Goal: Find specific page/section: Find specific page/section

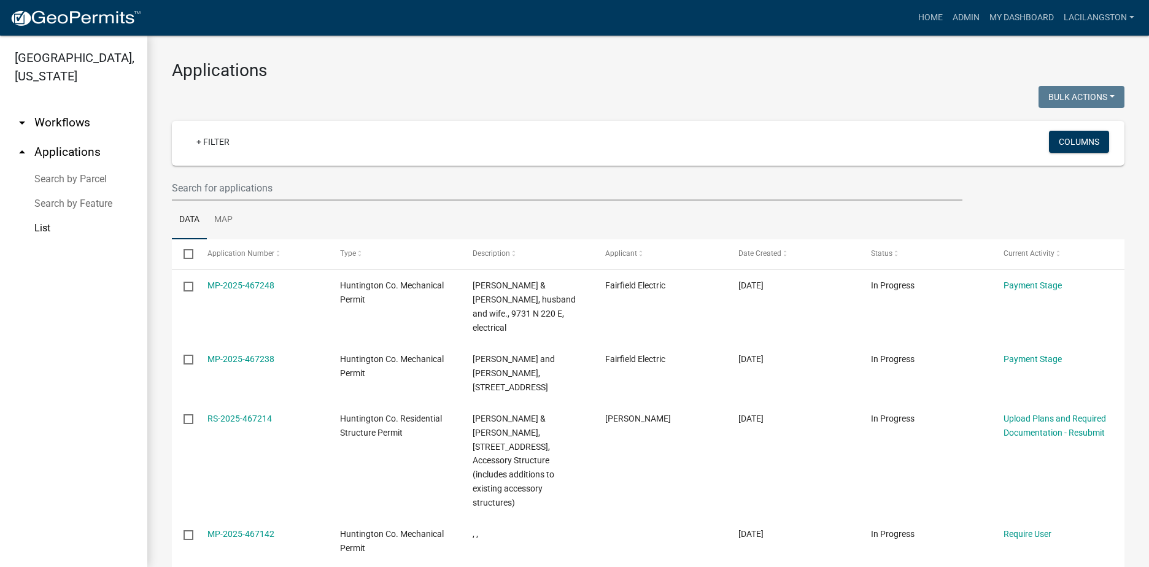
click at [80, 18] on img at bounding box center [75, 18] width 131 height 18
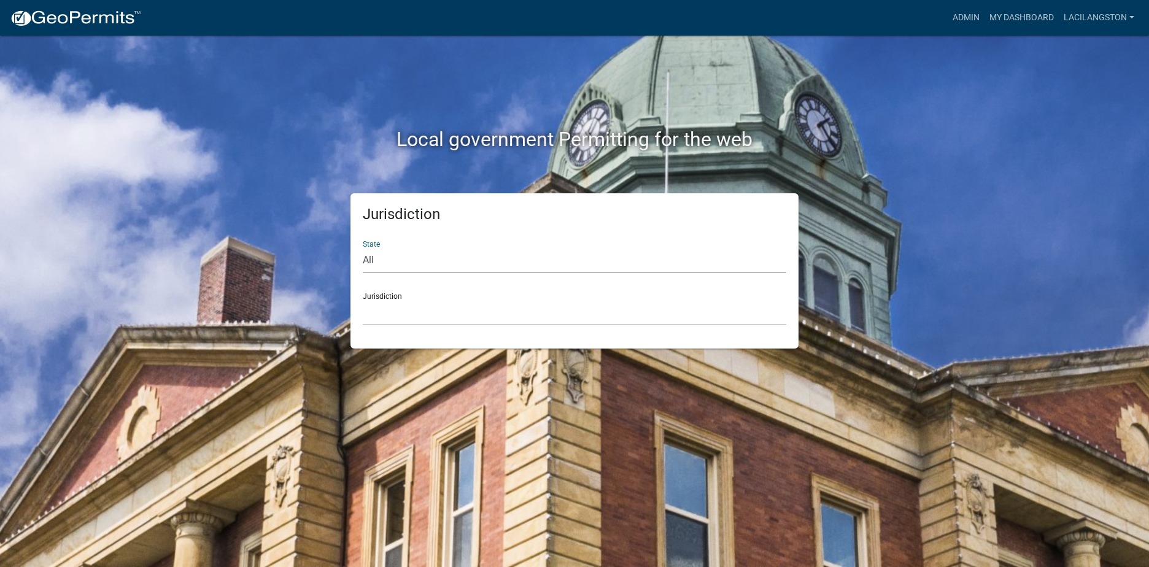
click at [384, 263] on select "All Colorado Georgia Indiana Iowa Kansas Minnesota Ohio South Carolina Wisconsin" at bounding box center [575, 260] width 424 height 25
select select "Indiana"
click at [363, 248] on select "All Colorado Georgia Indiana Iowa Kansas Minnesota Ohio South Carolina Wisconsin" at bounding box center [575, 260] width 424 height 25
click at [396, 321] on select "City of Charlestown, Indiana City of Jeffersonville, Indiana City of Logansport…" at bounding box center [575, 312] width 424 height 25
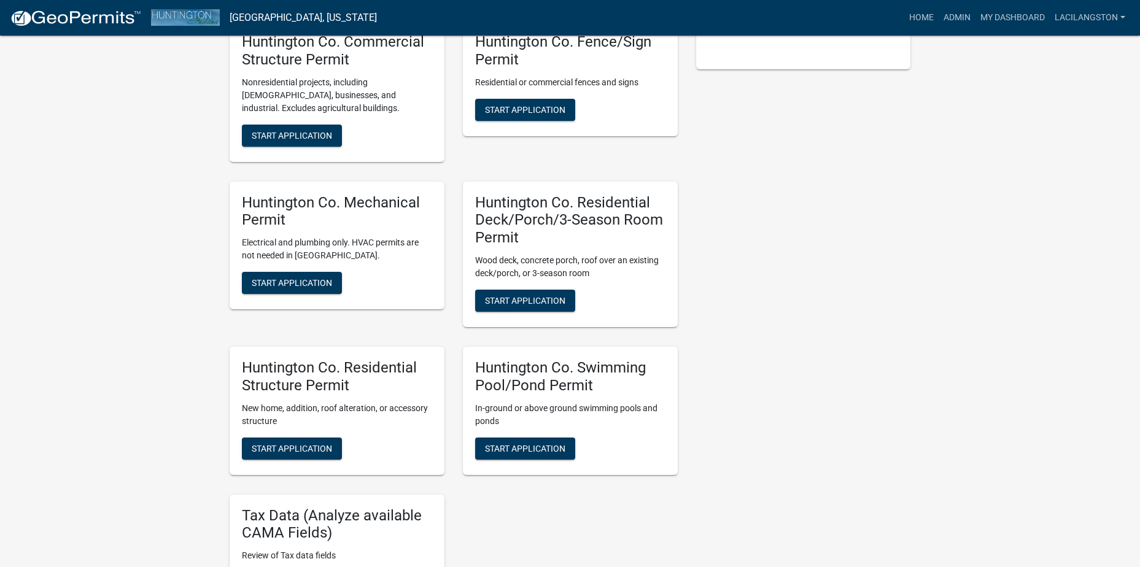
scroll to position [368, 0]
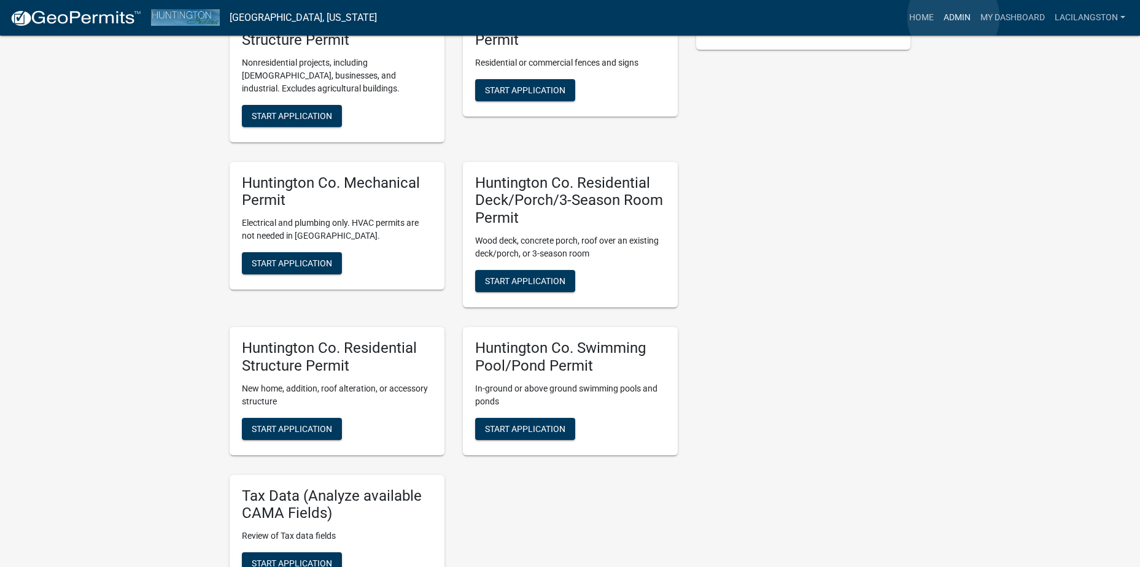
click at [954, 17] on link "Admin" at bounding box center [957, 17] width 37 height 23
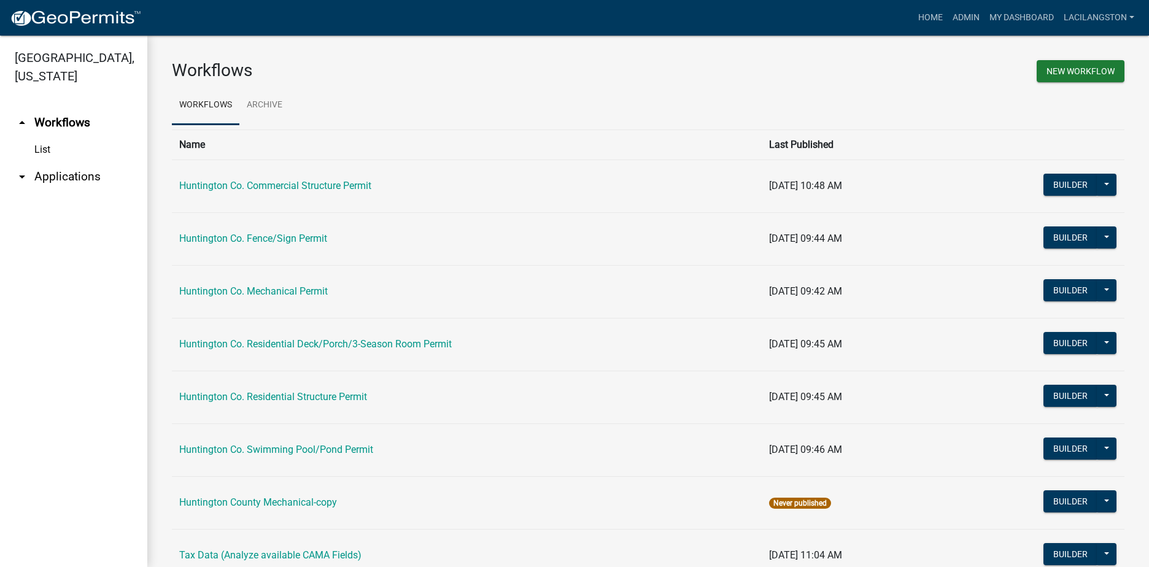
click at [80, 177] on link "arrow_drop_down Applications" at bounding box center [73, 176] width 147 height 29
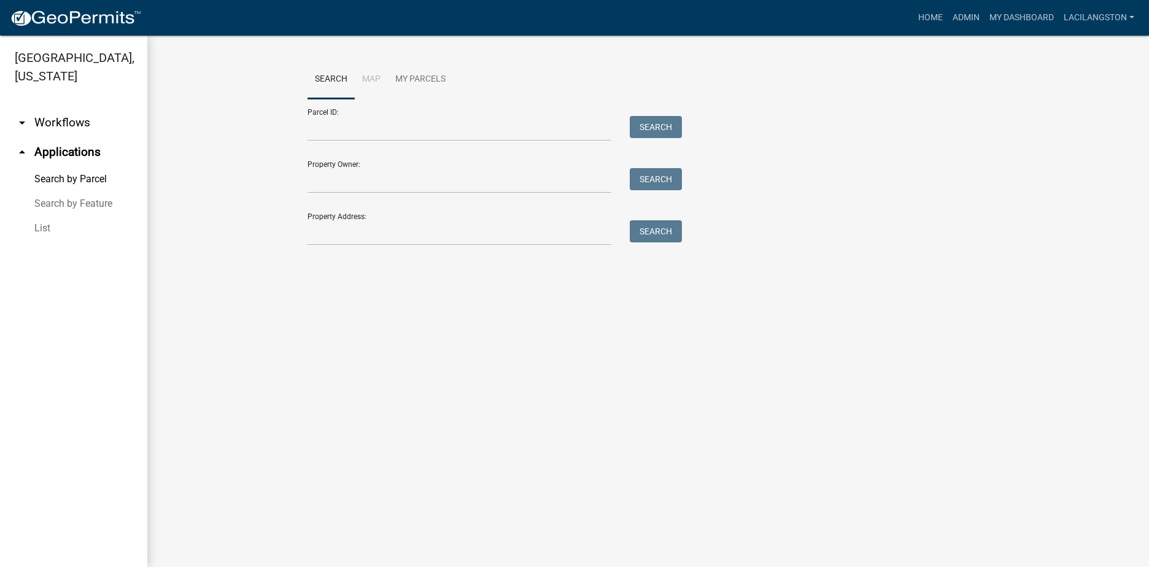
click at [44, 230] on link "List" at bounding box center [73, 228] width 147 height 25
